Goal: Transaction & Acquisition: Book appointment/travel/reservation

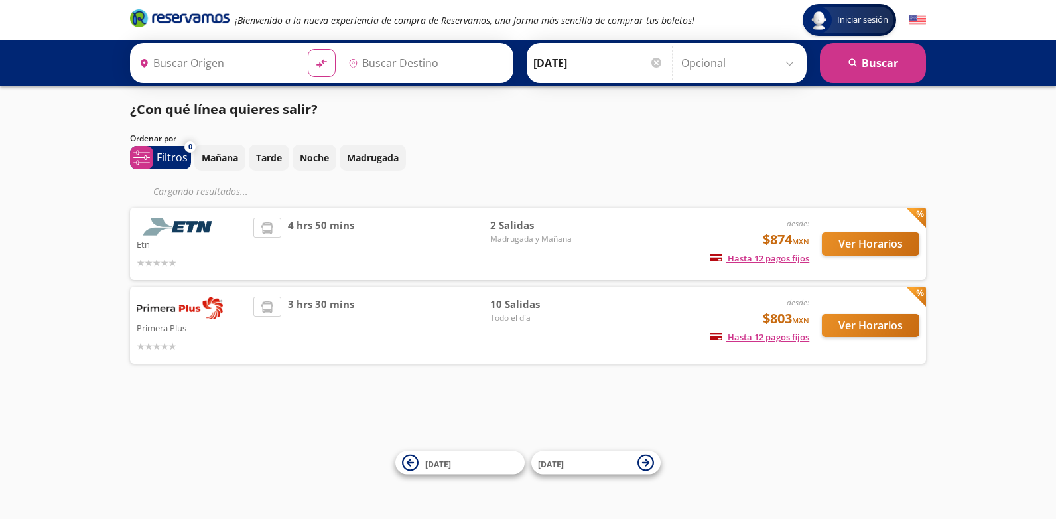
type input "[GEOGRAPHIC_DATA], [GEOGRAPHIC_DATA]"
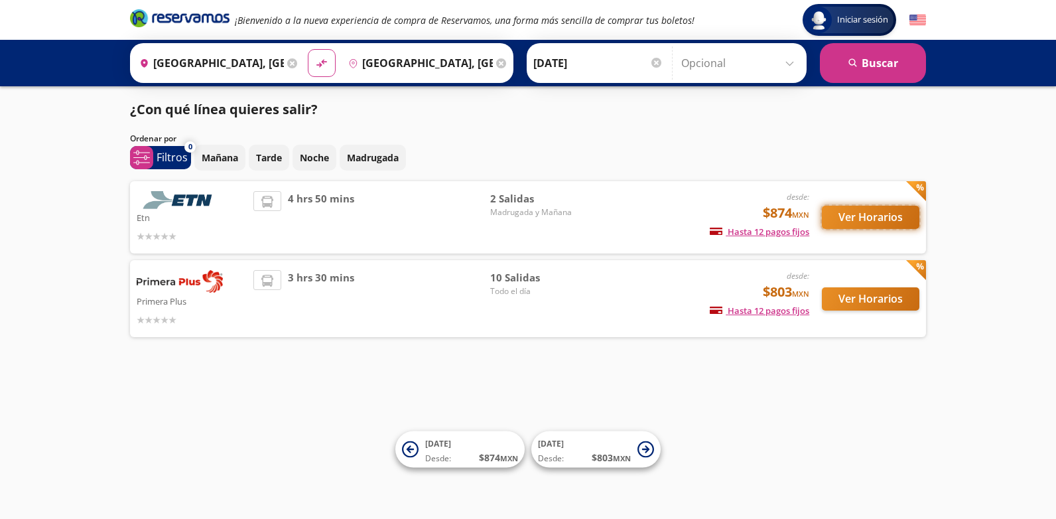
click at [850, 213] on button "Ver Horarios" at bounding box center [871, 217] width 98 height 23
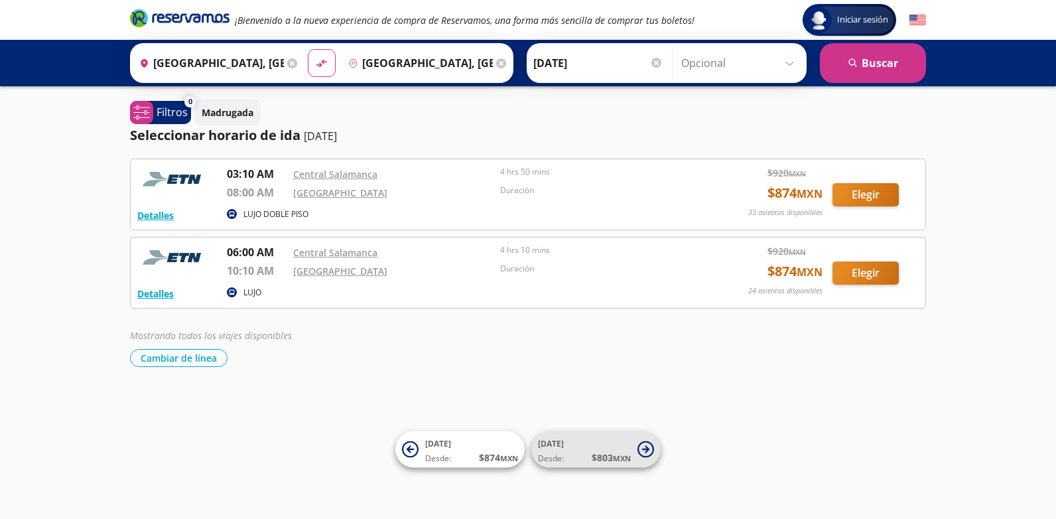
click at [605, 453] on span "$ 803 MXN" at bounding box center [611, 458] width 39 height 14
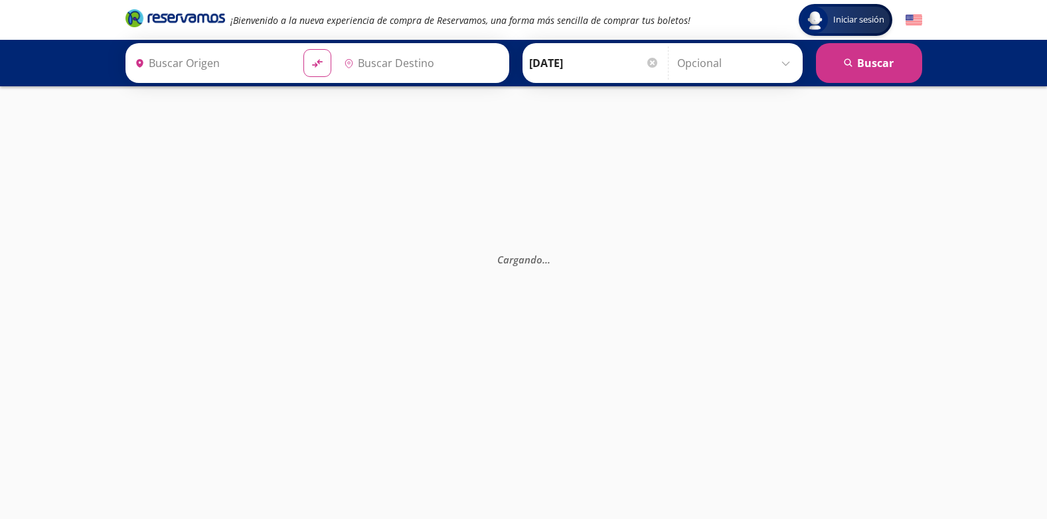
type input "[GEOGRAPHIC_DATA], [GEOGRAPHIC_DATA]"
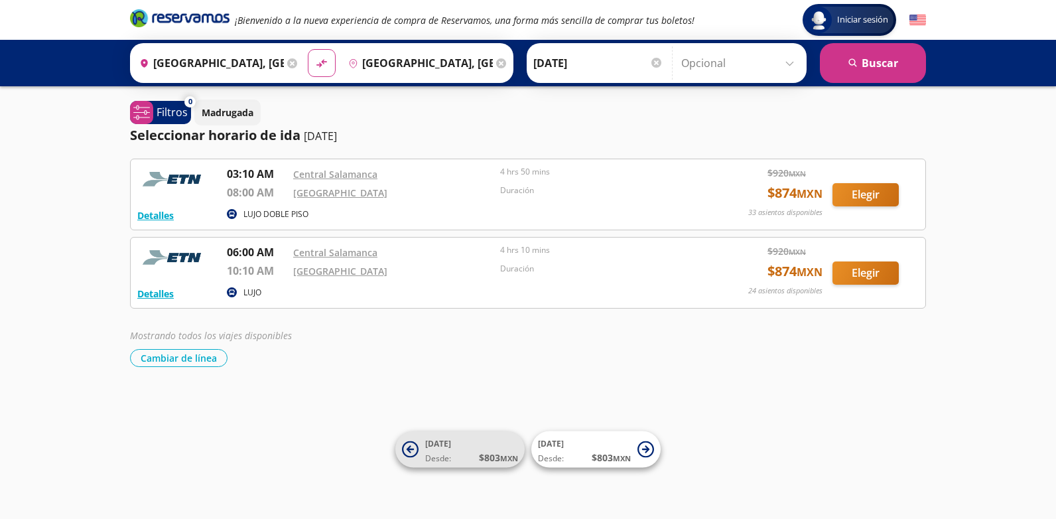
click at [445, 456] on span "Desde:" at bounding box center [438, 459] width 26 height 12
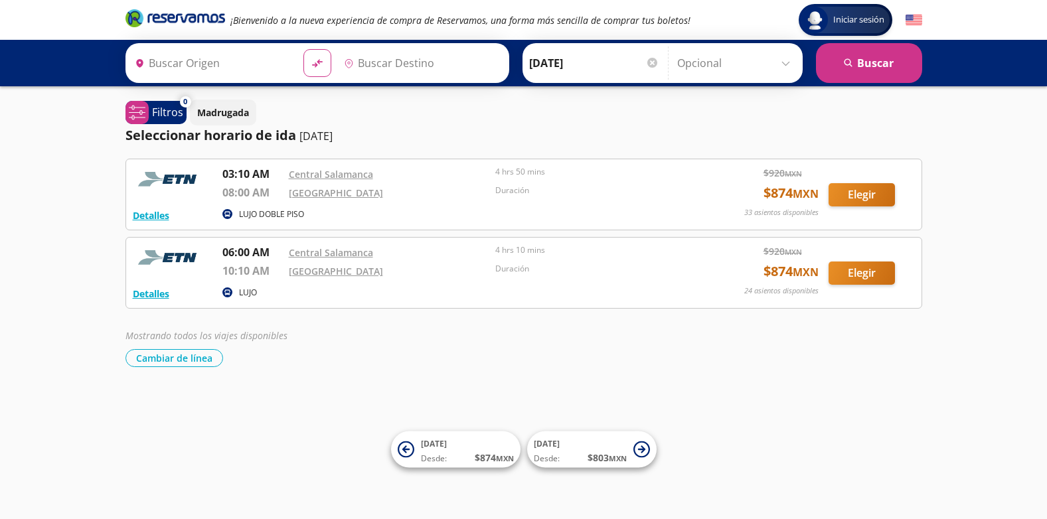
type input "[GEOGRAPHIC_DATA], [GEOGRAPHIC_DATA]"
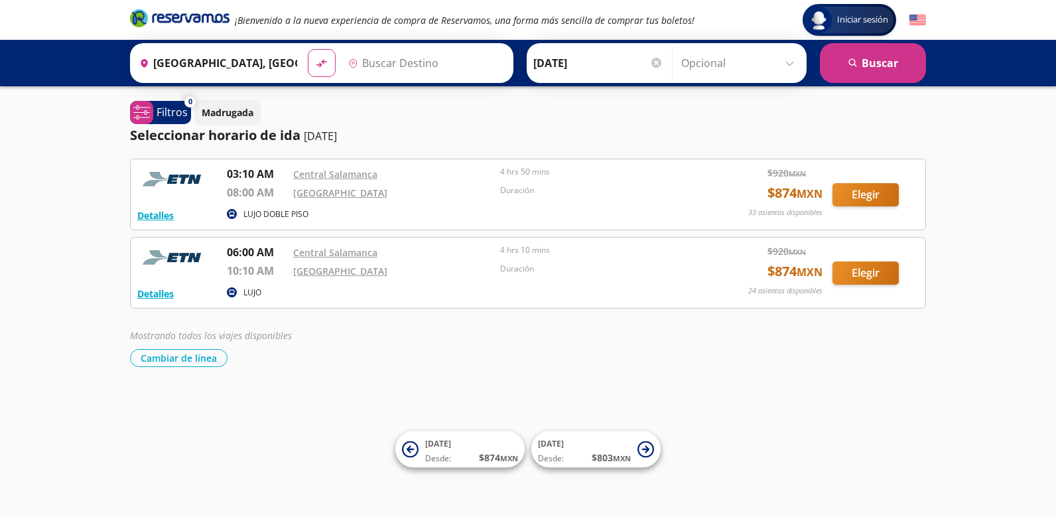
type input "[GEOGRAPHIC_DATA], [GEOGRAPHIC_DATA]"
click at [206, 358] on button "Cambiar de línea" at bounding box center [179, 358] width 98 height 18
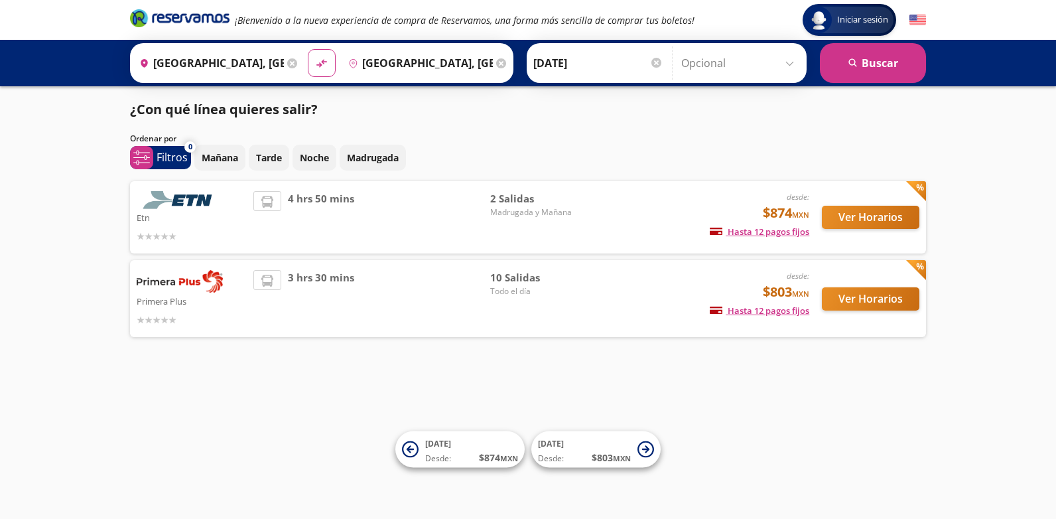
click at [238, 316] on div at bounding box center [192, 319] width 110 height 16
click at [860, 298] on button "Ver Horarios" at bounding box center [871, 298] width 98 height 23
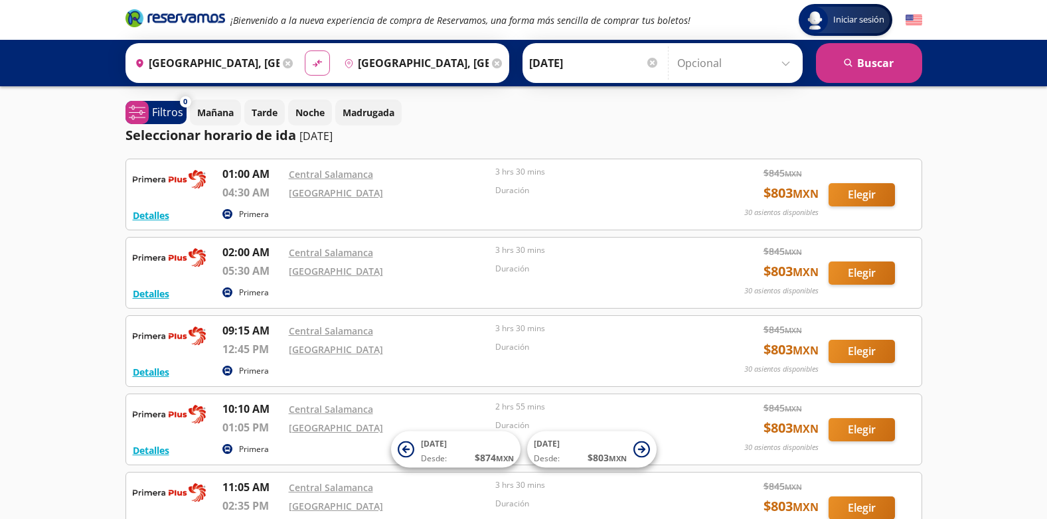
click at [319, 64] on icon "material-symbols:compare-arrows-rounded" at bounding box center [317, 63] width 12 height 13
type input "[GEOGRAPHIC_DATA], [GEOGRAPHIC_DATA]"
click at [880, 60] on button "search [GEOGRAPHIC_DATA]" at bounding box center [869, 63] width 106 height 40
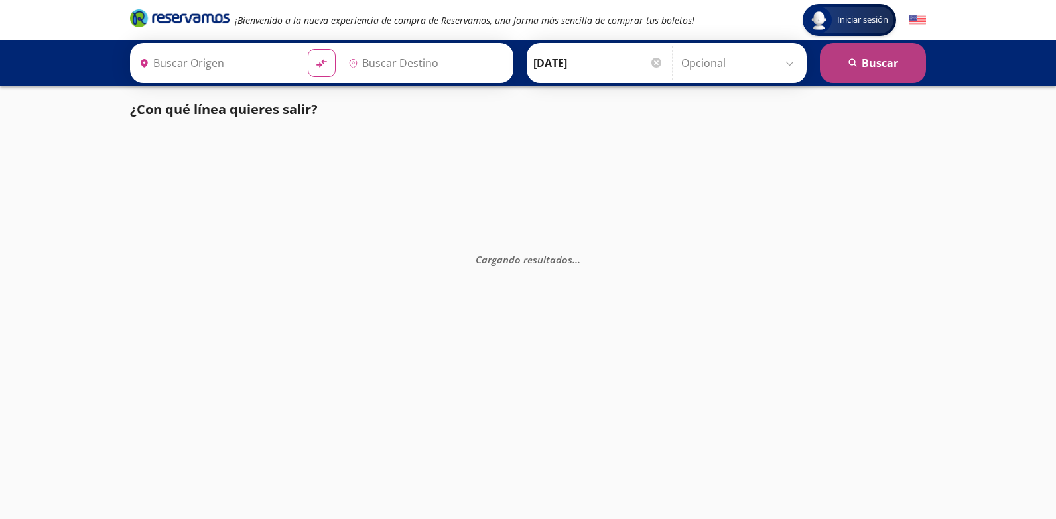
type input "[GEOGRAPHIC_DATA], [GEOGRAPHIC_DATA]"
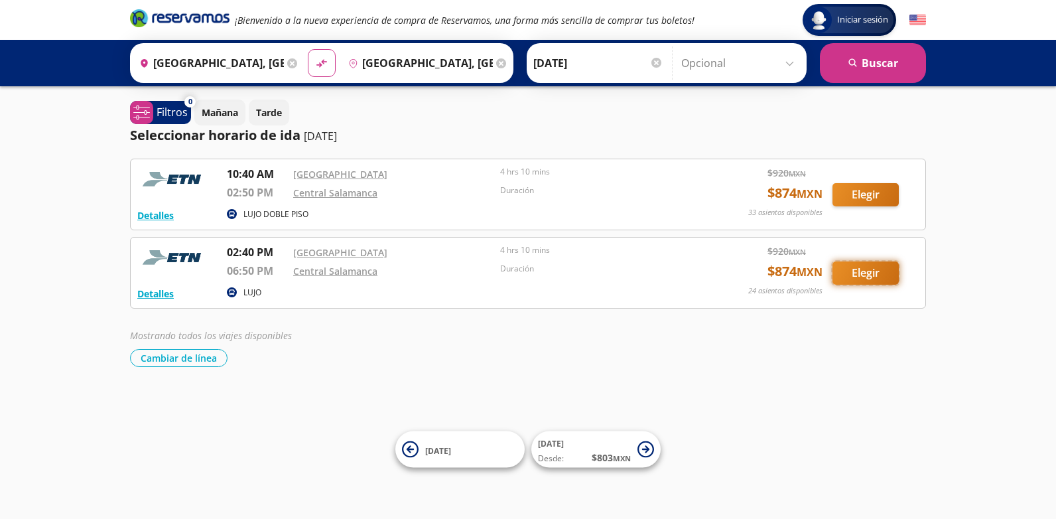
click at [861, 275] on button "Elegir" at bounding box center [866, 272] width 66 height 23
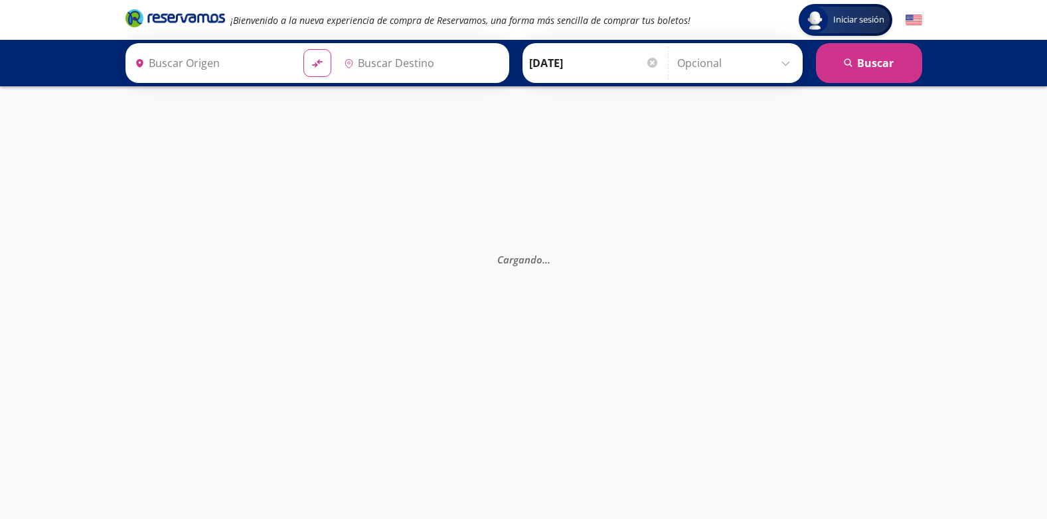
type input "[GEOGRAPHIC_DATA], [GEOGRAPHIC_DATA]"
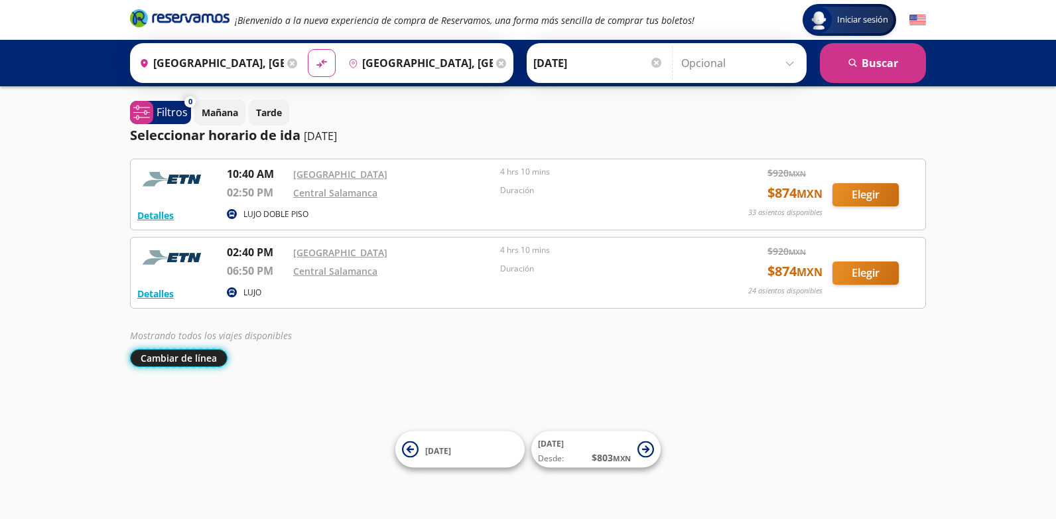
click at [214, 356] on button "Cambiar de línea" at bounding box center [179, 358] width 98 height 18
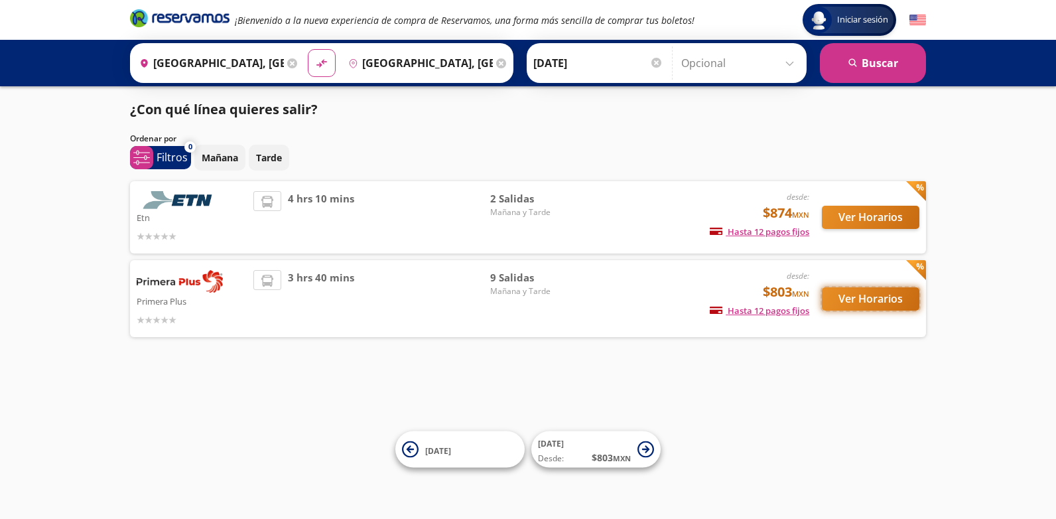
click at [871, 302] on button "Ver Horarios" at bounding box center [871, 298] width 98 height 23
